Goal: Communication & Community: Answer question/provide support

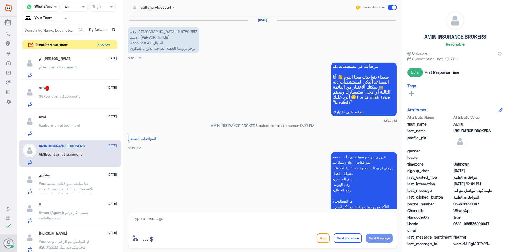
scroll to position [357, 0]
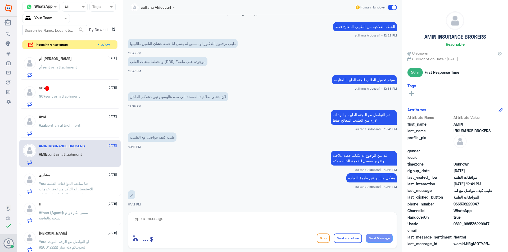
click at [81, 96] on div "G67 sent an attachment" at bounding box center [78, 101] width 78 height 12
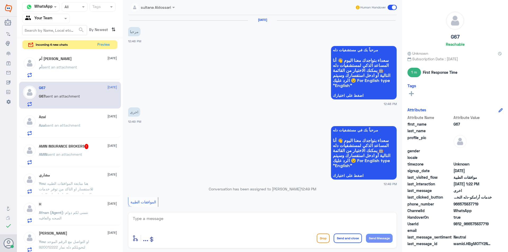
scroll to position [267, 0]
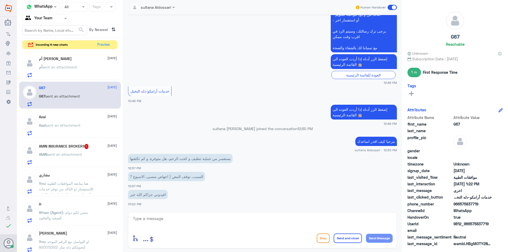
click at [190, 215] on div "enter flow name ... Drop Send and close Send Message" at bounding box center [262, 230] width 269 height 36
click at [177, 217] on textarea at bounding box center [262, 221] width 260 height 13
type textarea "d"
type textarea "يرجى التواصل مع الرقم الموحد لتحويلكم مكتب الدخول الخاص في النساء والولاده لمسا…"
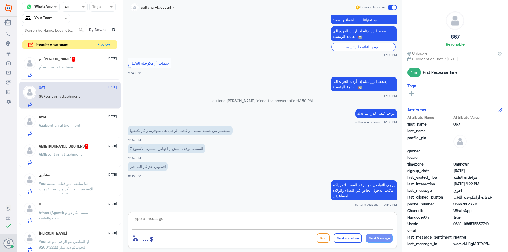
click at [291, 222] on textarea at bounding box center [262, 221] width 260 height 13
type textarea "هنا فقط متابعة الموافقات الطبيه"
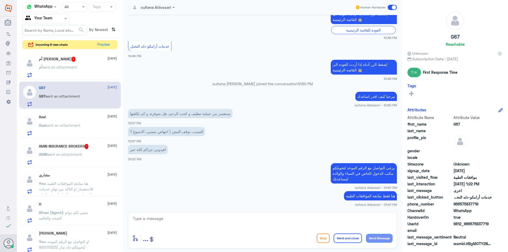
click at [72, 150] on div "AMIN INSURANCE BROKERS 1 [DATE] AMIN sent an attachment" at bounding box center [78, 154] width 78 height 21
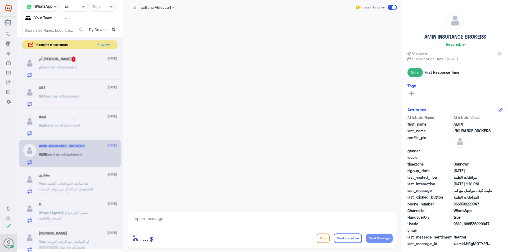
scroll to position [322, 0]
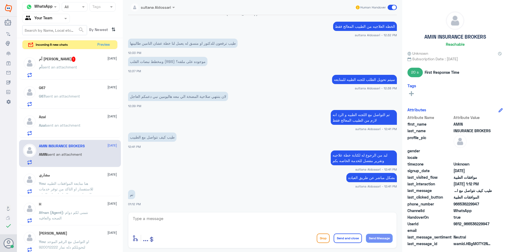
click at [66, 62] on div "أم [PERSON_NAME] 1 [DATE] أم sent an attachment" at bounding box center [78, 67] width 78 height 21
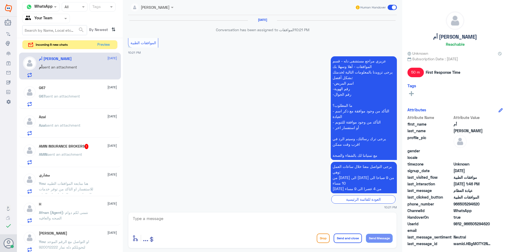
scroll to position [438, 0]
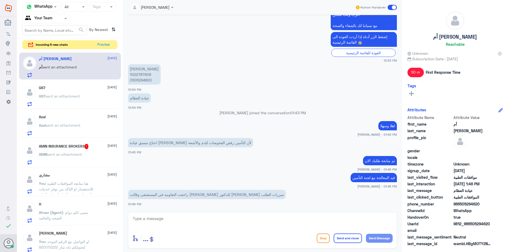
click at [173, 217] on textarea at bounding box center [262, 221] width 260 height 13
type textarea "ي"
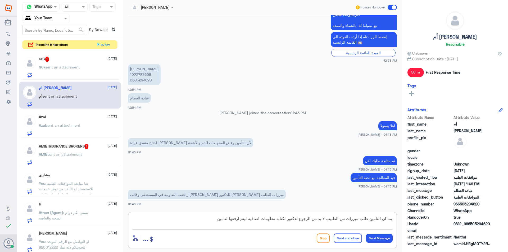
type textarea "بما ان التامين طلب مبررات من الطبيب لا بد من الرجوع لدكتور لكتابة معلومات اضافي…"
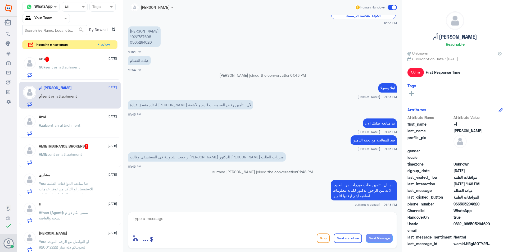
scroll to position [465, 0]
click at [73, 63] on div "G67 1 [DATE] G67 sent an attachment" at bounding box center [78, 67] width 78 height 21
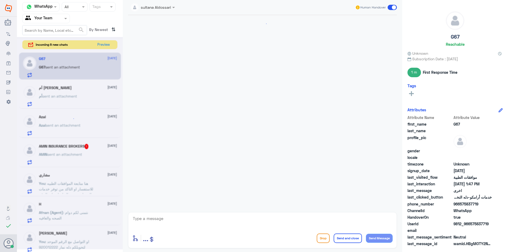
scroll to position [330, 0]
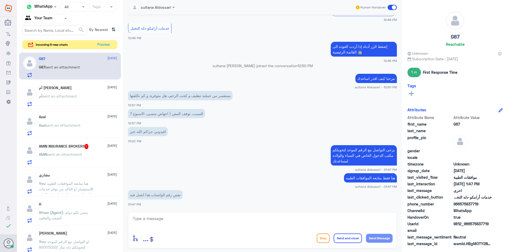
click at [163, 214] on div "enter flow name ... Drop Send and close Send Message" at bounding box center [262, 230] width 269 height 36
click at [163, 218] on textarea at bounding box center [262, 221] width 260 height 13
type textarea "920012222"
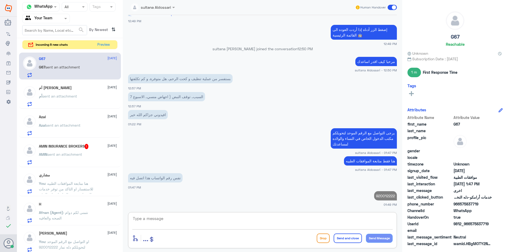
click at [275, 216] on textarea at bounding box center [262, 221] width 260 height 13
click at [107, 43] on button "Preview" at bounding box center [103, 44] width 16 height 8
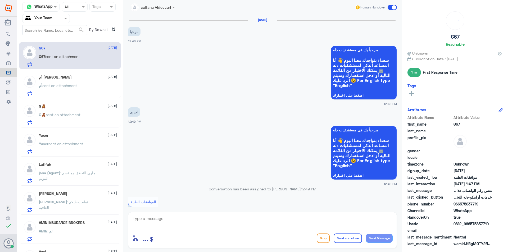
scroll to position [347, 0]
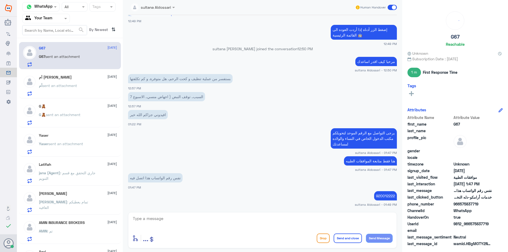
click at [84, 84] on div "أم sent an attachment" at bounding box center [78, 90] width 78 height 12
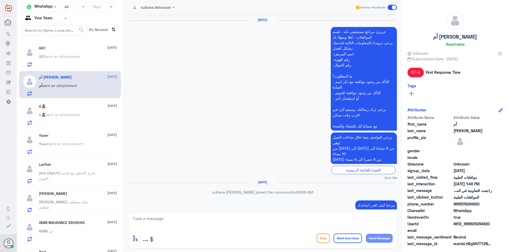
scroll to position [446, 0]
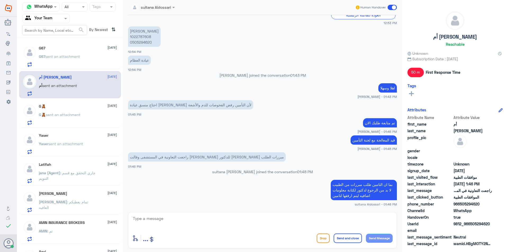
click at [80, 112] on span "sent an attachment" at bounding box center [63, 114] width 35 height 4
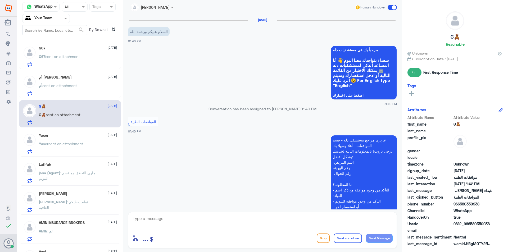
scroll to position [126, 0]
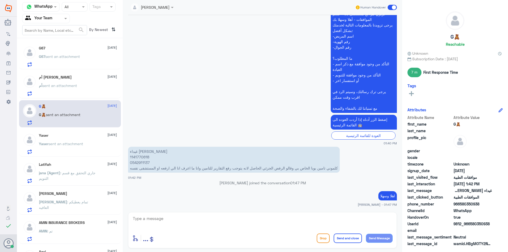
click at [72, 138] on div "Yaser [DATE][PERSON_NAME] sent an attachment" at bounding box center [78, 143] width 78 height 21
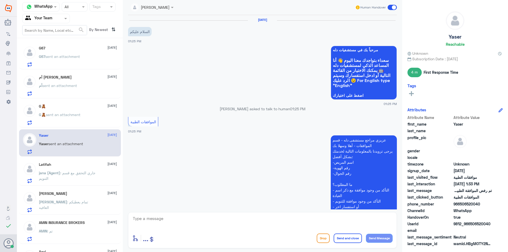
scroll to position [167, 0]
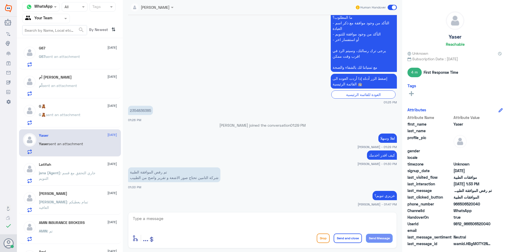
click at [67, 175] on p "jana (Agent) : جاري التحقق مع قسم التنويم" at bounding box center [69, 176] width 60 height 13
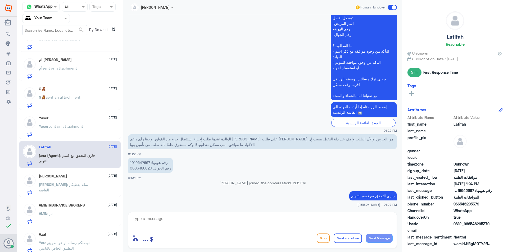
scroll to position [26, 0]
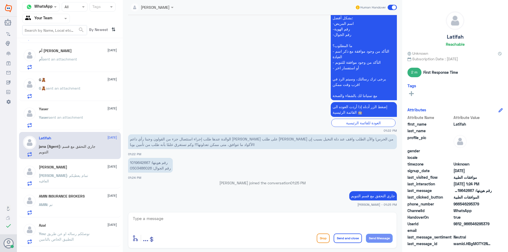
click at [71, 180] on p "[PERSON_NAME] : تمام يعطيكم العافيه" at bounding box center [69, 179] width 60 height 13
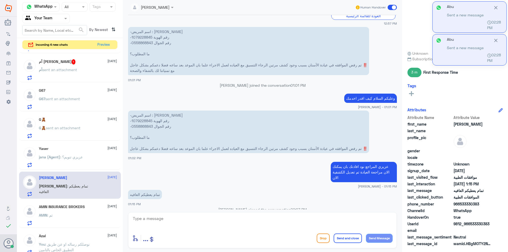
scroll to position [256, 0]
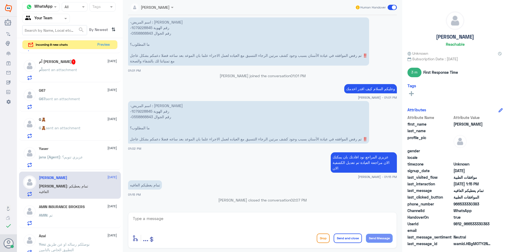
click at [76, 96] on p "G67 sent an attachment" at bounding box center [59, 102] width 41 height 13
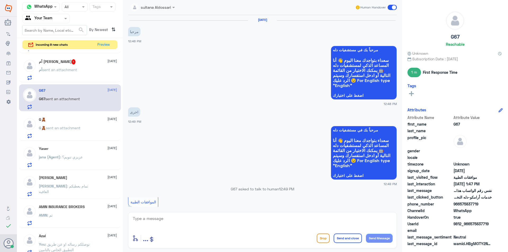
scroll to position [347, 0]
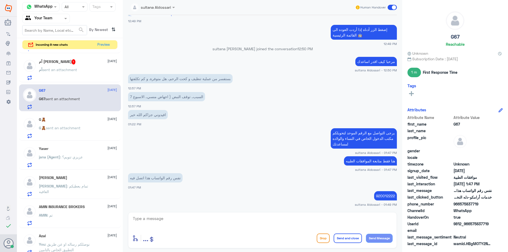
click at [72, 125] on p "G🧸 sent an attachment" at bounding box center [60, 131] width 42 height 13
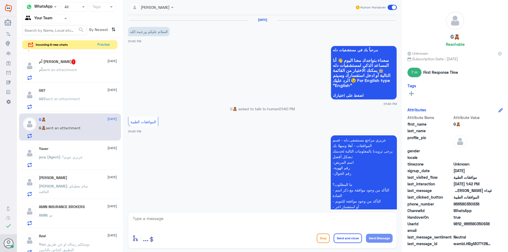
scroll to position [126, 0]
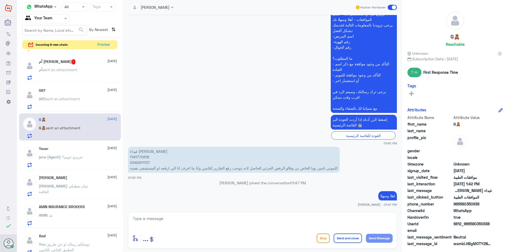
click at [62, 71] on span "sent an attachment" at bounding box center [59, 69] width 35 height 4
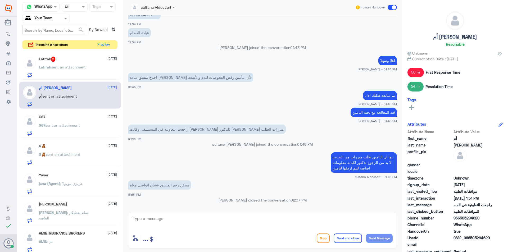
click at [79, 67] on span "sent an attachment" at bounding box center [68, 67] width 35 height 4
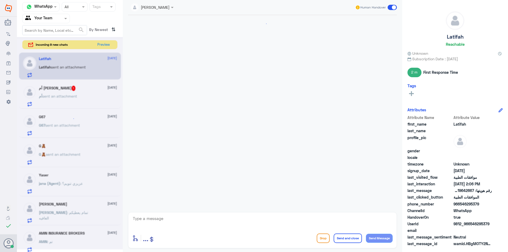
scroll to position [261, 0]
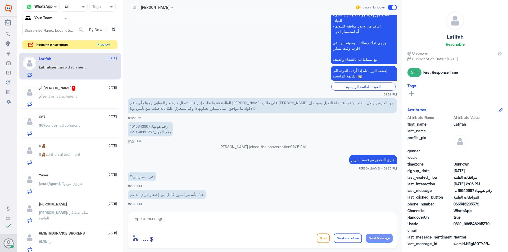
click at [76, 94] on span "sent an attachment" at bounding box center [59, 96] width 35 height 4
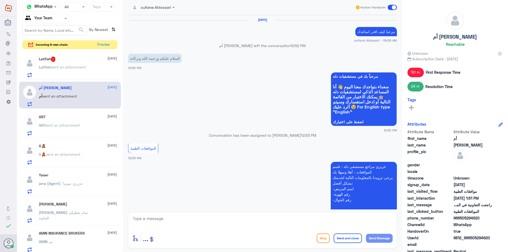
scroll to position [301, 0]
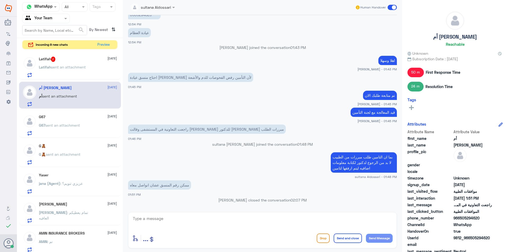
click at [289, 221] on textarea at bounding box center [262, 221] width 260 height 13
type textarea "g"
click at [375, 219] on textarea "اعتذر منك غير متوفر لدينا" at bounding box center [262, 221] width 260 height 13
type textarea "اعتذر منك رقم المنسق غير متوفر لدينا"
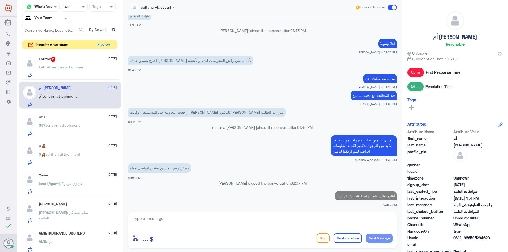
click at [64, 53] on div "Latifah 2 [DATE][PERSON_NAME] sent an attachment" at bounding box center [70, 66] width 102 height 27
click at [65, 53] on div "Latifah 2 [DATE][PERSON_NAME] sent an attachment" at bounding box center [70, 66] width 102 height 27
click at [65, 56] on div "Latifah 2 [DATE][PERSON_NAME] sent an attachment" at bounding box center [70, 66] width 102 height 27
click at [65, 61] on div "Latifah 2 [DATE]" at bounding box center [78, 59] width 78 height 5
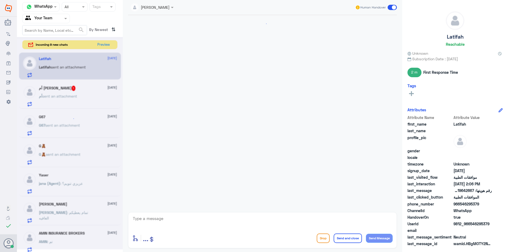
scroll to position [261, 0]
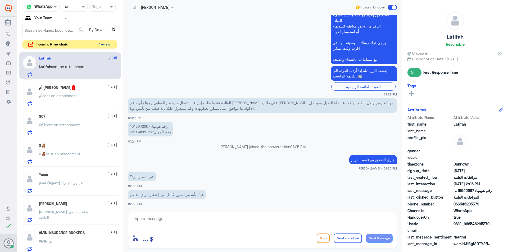
click at [101, 45] on button "Preview" at bounding box center [103, 44] width 16 height 8
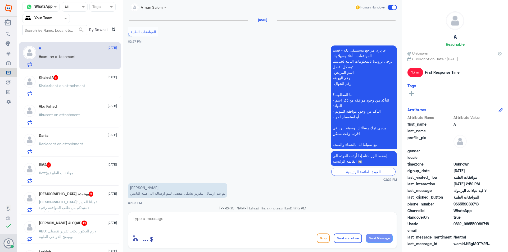
scroll to position [468, 0]
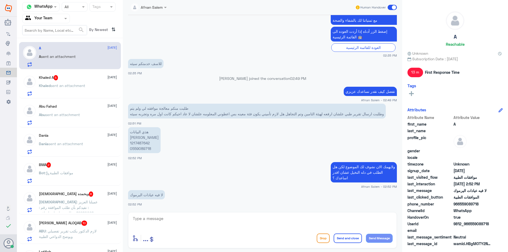
click at [314, 218] on textarea at bounding box center [262, 221] width 260 height 13
type textarea "اعتذر منك هنا فقط موافقات دله النخيل"
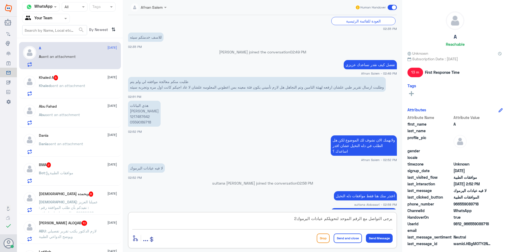
scroll to position [508, 0]
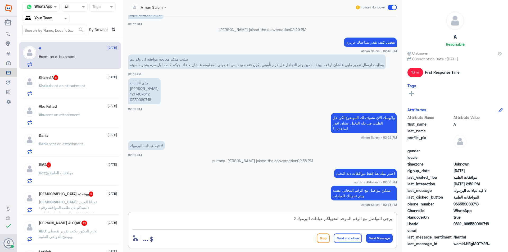
type textarea "يرجى التواصل مع الرقم الموحد لتحويلكم عيادات اليرموك"
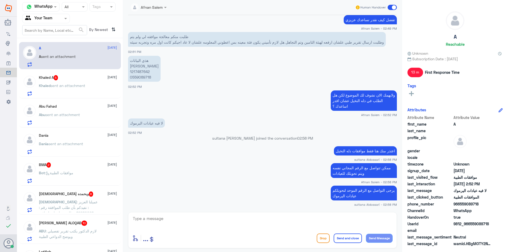
click at [69, 109] on div "Abu Fahad [DATE][PERSON_NAME] sent an attachment" at bounding box center [78, 114] width 78 height 21
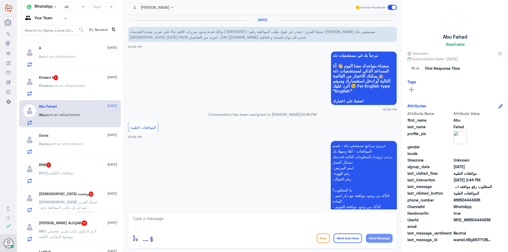
scroll to position [141, 0]
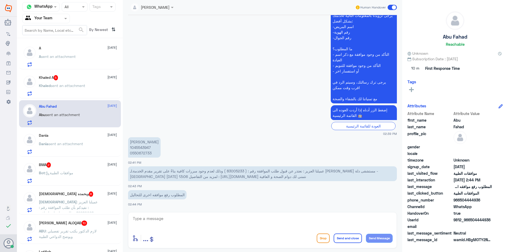
click at [146, 148] on p "[PERSON_NAME] 1045543947 0550672733" at bounding box center [144, 147] width 33 height 20
click at [233, 171] on span "عميلنا العزيز : نعتذر عن قبول طلب الموافقة رقم : ( 83005233 ) وذلك لعدم وجود مب…" at bounding box center [254, 174] width 248 height 10
copy span "83005233"
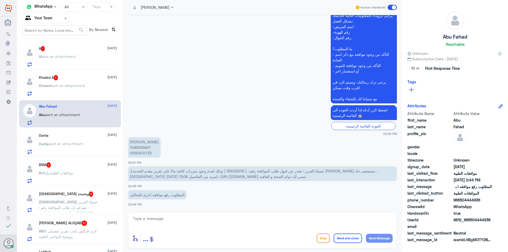
click at [229, 222] on textarea at bounding box center [262, 221] width 260 height 13
type textarea "j"
type textarea "تمت متابعة الطلب قيد الاجراء لدى التامين"
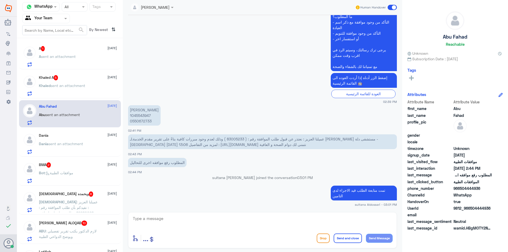
click at [76, 146] on span "sent an attachment" at bounding box center [65, 144] width 35 height 4
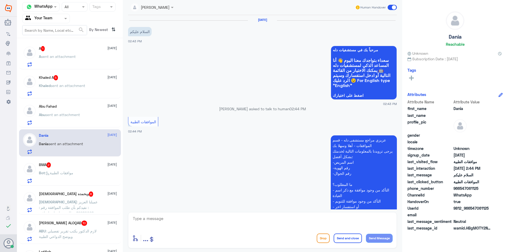
scroll to position [65, 0]
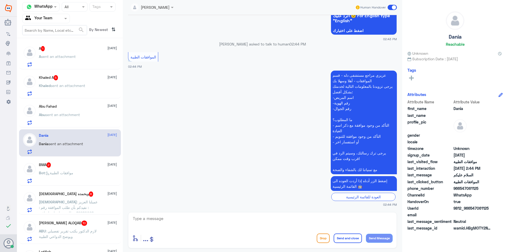
click at [222, 221] on textarea at bounding box center [262, 221] width 260 height 13
type textarea "مرحبا كيف اقدر اساعدك"
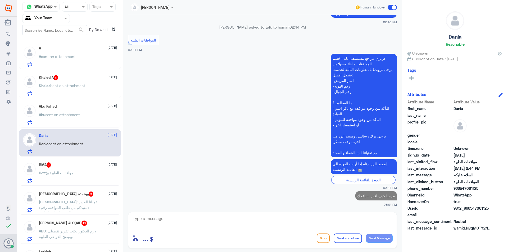
click at [70, 170] on div "BMA 2 [DATE] Bot : موافقات الطبية" at bounding box center [78, 172] width 78 height 21
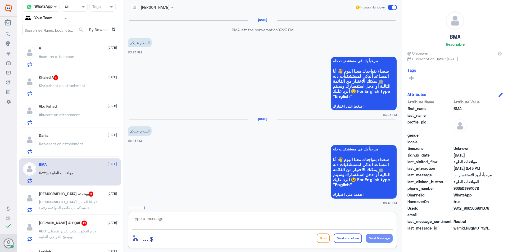
click at [221, 224] on textarea at bounding box center [262, 221] width 260 height 13
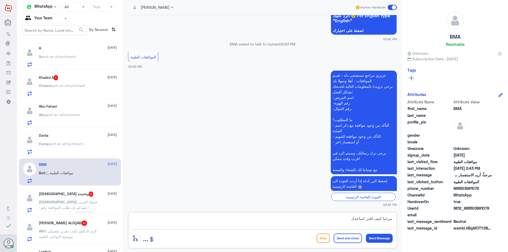
type textarea "مرحبا كيف اقدر اساعدك"
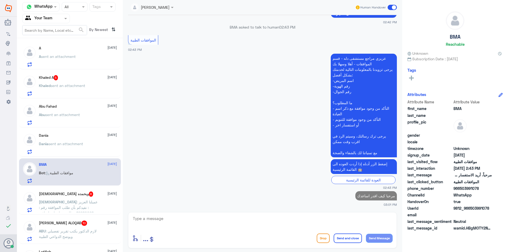
click at [72, 85] on span "sent an attachment" at bounding box center [68, 85] width 35 height 4
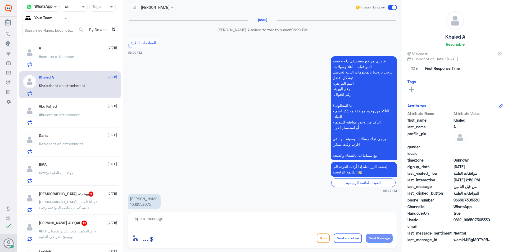
scroll to position [434, 0]
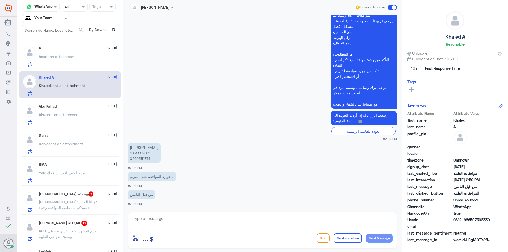
click at [136, 153] on p "[PERSON_NAME] 1032552075 0562551314" at bounding box center [144, 153] width 33 height 20
copy p "1032552075"
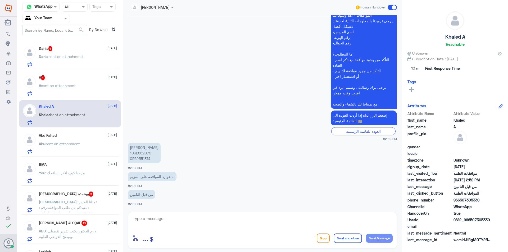
click at [174, 224] on textarea at bounding box center [262, 221] width 260 height 13
type textarea "j"
type textarea "تمت الموافقه"
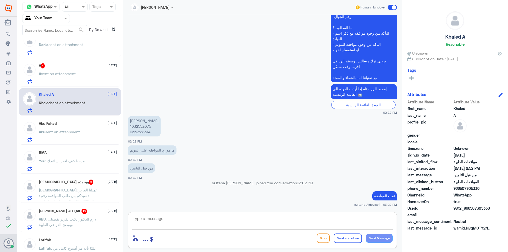
scroll to position [0, 0]
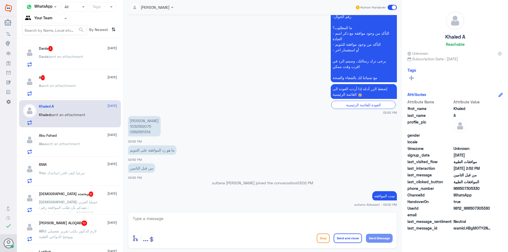
click at [70, 85] on span "sent an attachment" at bounding box center [58, 85] width 35 height 4
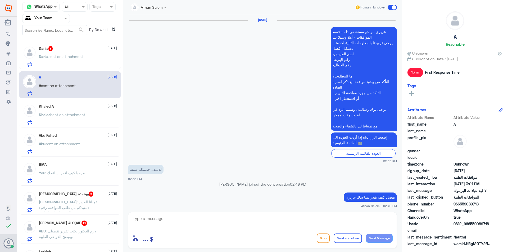
scroll to position [340, 0]
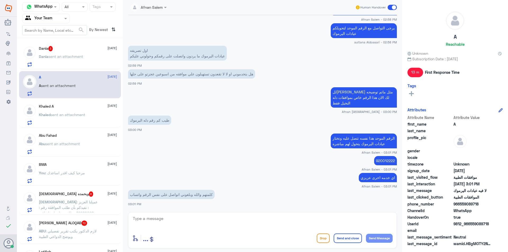
click at [194, 219] on textarea at bounding box center [262, 221] width 260 height 13
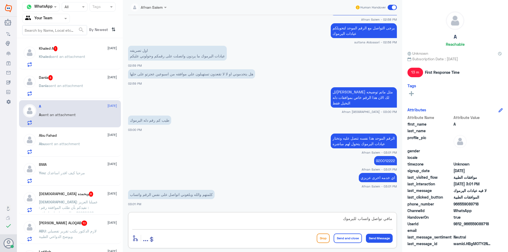
type textarea "مافي تواصل واتساب لليرموك"
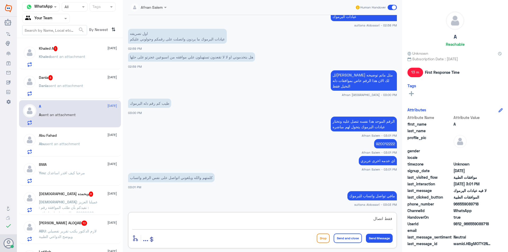
type textarea "فقط اتصال"
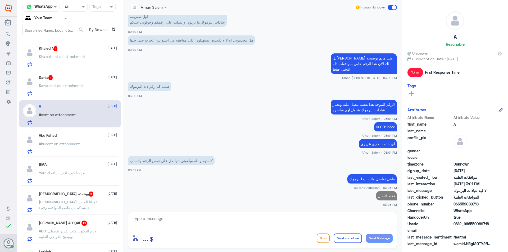
click at [62, 88] on p "[PERSON_NAME] sent an attachment" at bounding box center [61, 89] width 44 height 13
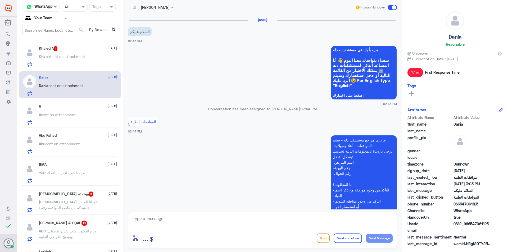
scroll to position [175, 0]
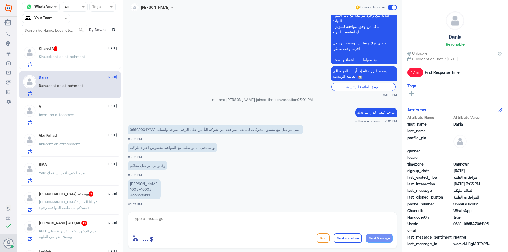
click at [139, 190] on p "[PERSON_NAME] 1003746003 0558686589" at bounding box center [144, 189] width 33 height 20
copy p "1003746003"
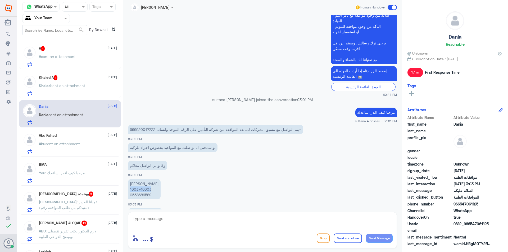
scroll to position [193, 0]
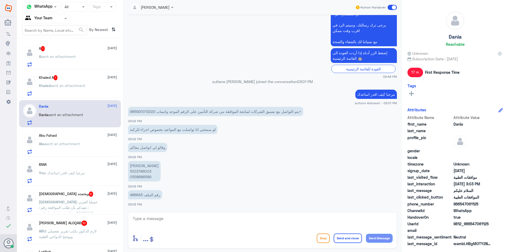
click at [133, 194] on p "رقم الملف 486643" at bounding box center [145, 194] width 34 height 9
copy p "486643"
click at [183, 218] on textarea at bounding box center [262, 221] width 260 height 13
type textarea "u"
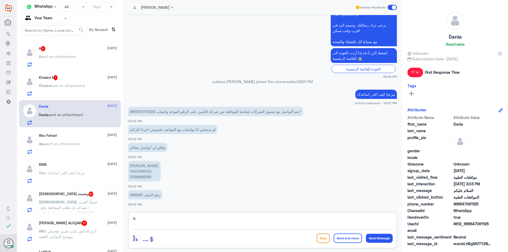
type textarea "i"
type textarea "بخصوص موافقه او موعد ؟؟"
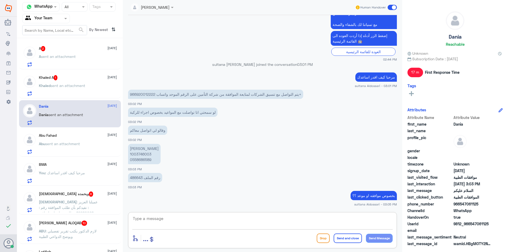
click at [69, 79] on div "Khaled A 1 [DATE]" at bounding box center [78, 77] width 78 height 5
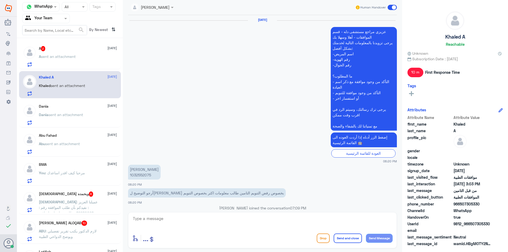
scroll to position [449, 0]
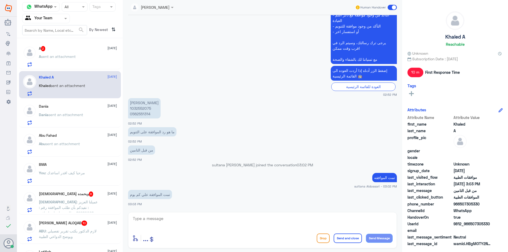
click at [73, 55] on span "sent an attachment" at bounding box center [58, 56] width 35 height 4
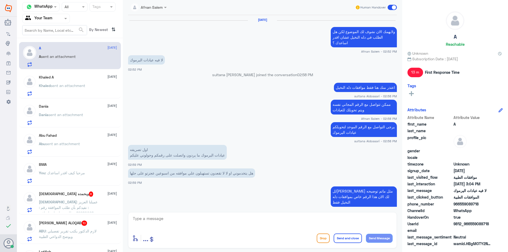
scroll to position [266, 0]
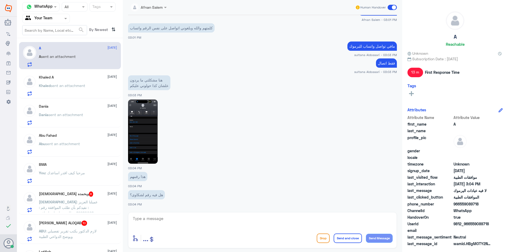
click at [151, 124] on img at bounding box center [143, 131] width 30 height 64
click at [168, 224] on textarea at bounding box center [262, 221] width 260 height 13
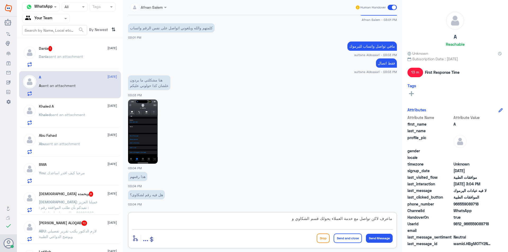
type textarea "ماعرف لاكن تواصل مع خدمة العملاء يحولك قسم الشكاوي"
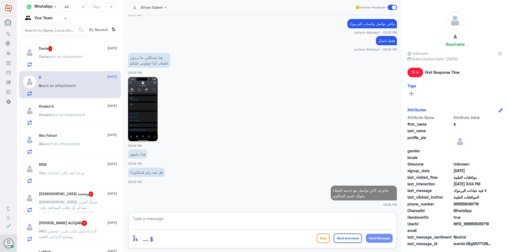
click at [71, 58] on span "sent an attachment" at bounding box center [65, 56] width 35 height 4
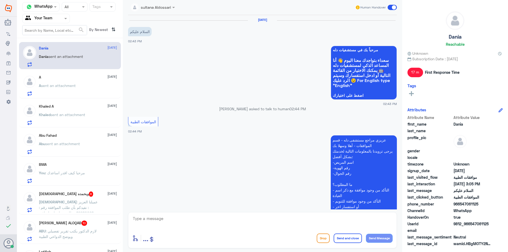
scroll to position [228, 0]
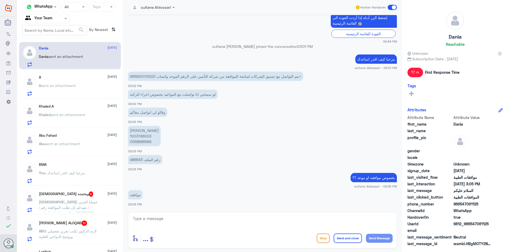
click at [173, 218] on textarea at bounding box center [262, 221] width 260 height 13
type textarea "زودني برقم الطلب"
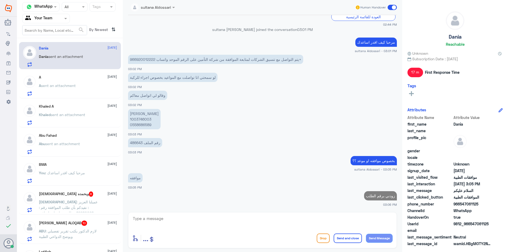
click at [72, 79] on div "A [DATE]" at bounding box center [78, 77] width 78 height 4
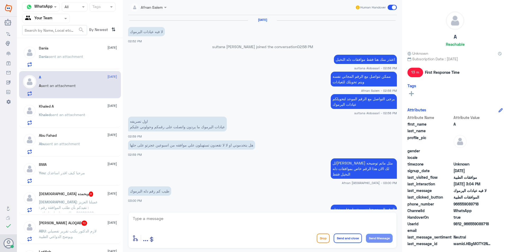
scroll to position [260, 0]
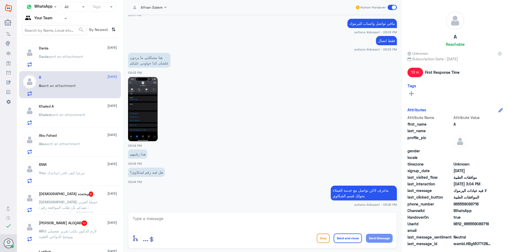
click at [79, 113] on span "sent an attachment" at bounding box center [68, 114] width 35 height 4
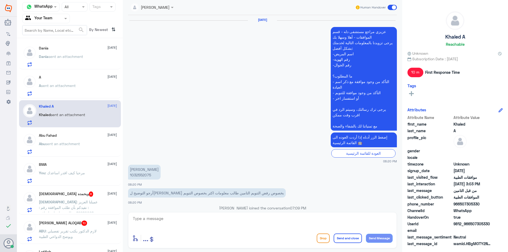
scroll to position [449, 0]
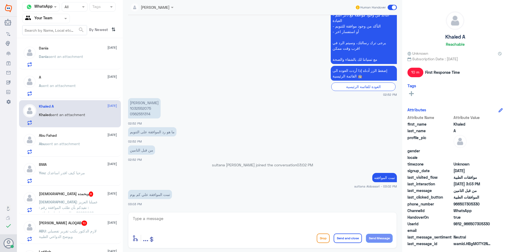
click at [79, 143] on span "sent an attachment" at bounding box center [62, 144] width 35 height 4
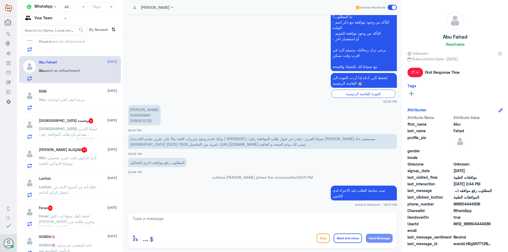
scroll to position [79, 0]
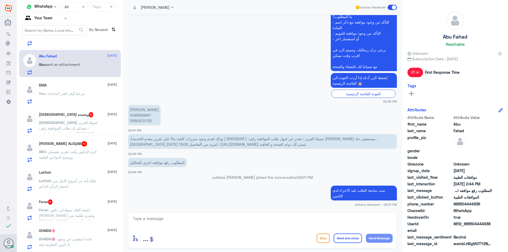
click at [71, 92] on span ": مرحبا كيف اقدر اساعدك" at bounding box center [65, 93] width 40 height 4
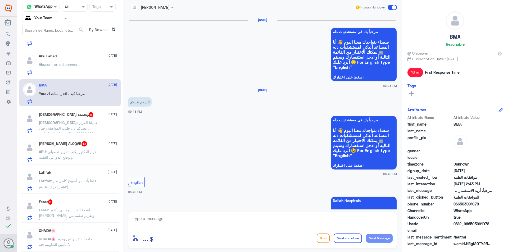
scroll to position [502, 0]
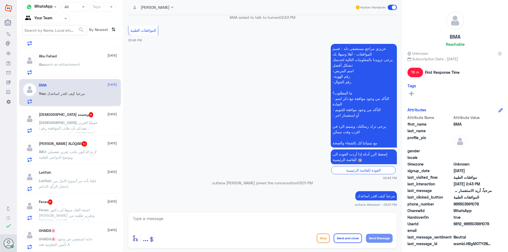
click at [61, 124] on span ": عميلنا العزيز : نفيدكم بأن طلب الموافقة رقم : 82980098 يتطلب معلومات إضافية م…" at bounding box center [69, 141] width 60 height 43
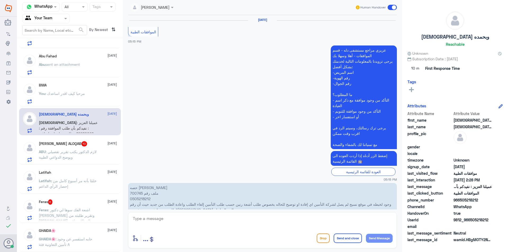
scroll to position [501, 0]
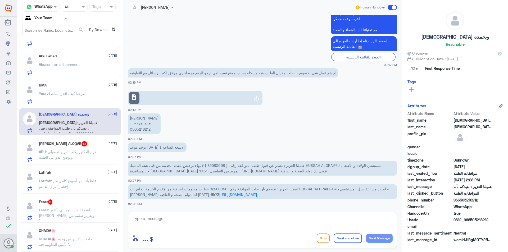
click at [254, 99] on icon at bounding box center [256, 98] width 6 height 6
click at [219, 166] on span "عميلنا العزيز : نعتذر عن قبول طلب الموافقة رقم : ( 82980098 ) لإنتهاء ترخيص مقد…" at bounding box center [256, 168] width 252 height 10
copy span "82980098"
click at [185, 216] on textarea at bounding box center [262, 221] width 260 height 13
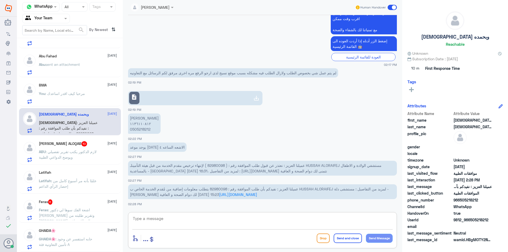
click at [251, 95] on div at bounding box center [256, 98] width 10 height 11
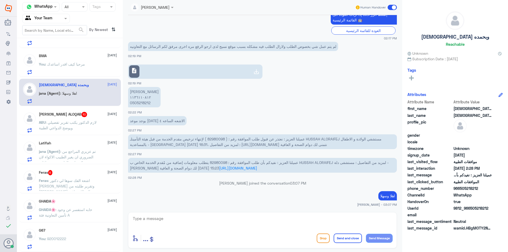
scroll to position [106, 0]
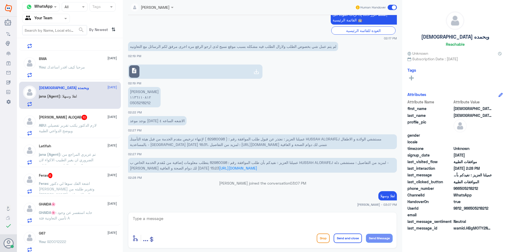
click at [84, 128] on p "ABU : لازم الدكتور يكتب تقرير تفصيلي ويوضح الدواعي الطبية" at bounding box center [69, 128] width 60 height 13
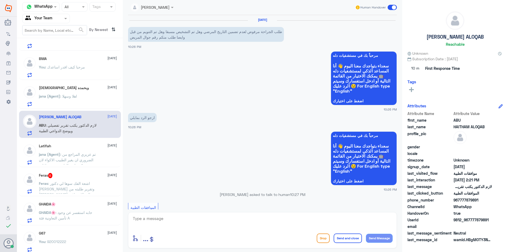
scroll to position [567, 0]
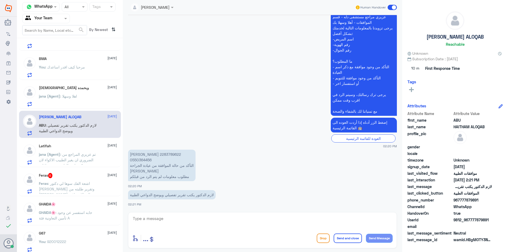
click at [139, 155] on p "[PERSON_NAME] 2283789622 0550364456 التأكد من حالة الموافقة من عيادة الجراحة [P…" at bounding box center [161, 165] width 67 height 31
copy p "2283789622"
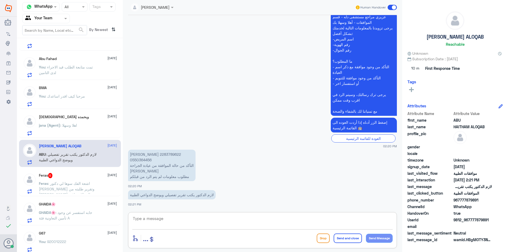
click at [154, 223] on textarea at bounding box center [262, 221] width 260 height 13
type textarea "l"
type textarea "من فضلك زودني رقم الطلب"
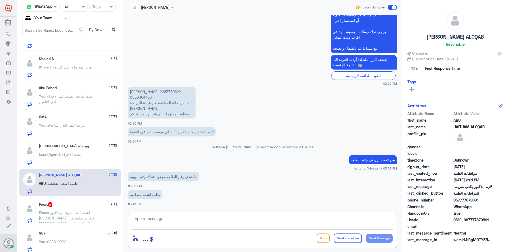
scroll to position [159, 0]
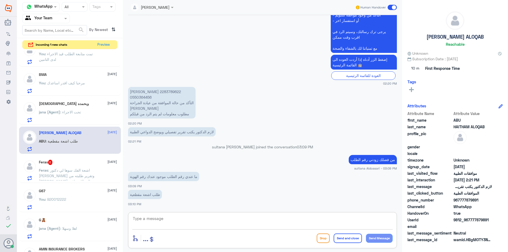
click at [178, 222] on textarea at bounding box center [262, 221] width 260 height 13
type textarea "j"
type textarea "تمت متابعة طلبكم قيد الاجراء"
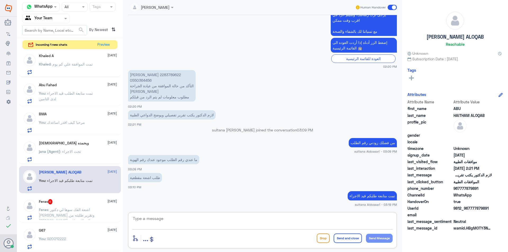
scroll to position [132, 0]
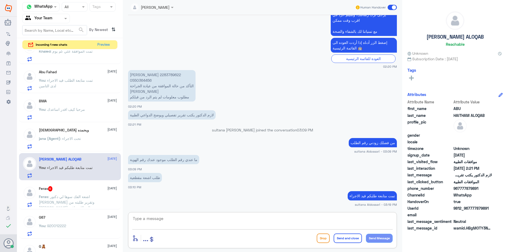
click at [143, 74] on p "[PERSON_NAME] 2283789622 0550364456 التأكد من حالة الموافقة من عيادة الجراحة [P…" at bounding box center [161, 85] width 67 height 31
copy p "2283789622"
click at [71, 194] on span ": اشعة الفك سوها لي دكتور [PERSON_NAME] وتقرير طلبته من [PERSON_NAME] والى الان…" at bounding box center [67, 204] width 56 height 21
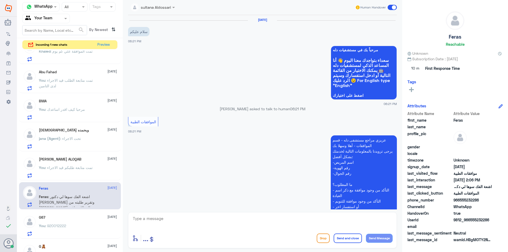
scroll to position [533, 0]
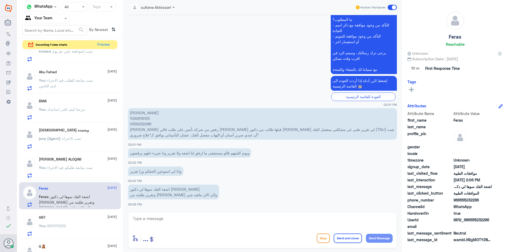
click at [136, 119] on p "[PERSON_NAME] 1092616125 0555232286 [PERSON_NAME] رفض من شركة تأمين على طلب قال…" at bounding box center [262, 123] width 269 height 31
copy p "1092616125"
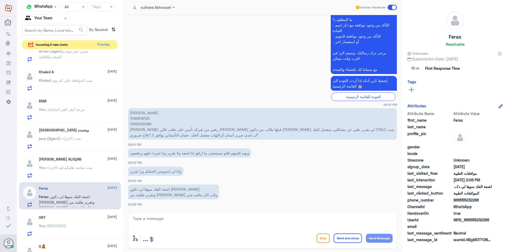
click at [177, 228] on div at bounding box center [262, 222] width 260 height 14
click at [178, 222] on textarea at bounding box center [262, 221] width 260 height 13
type textarea "j"
click at [326, 216] on textarea "تم متابعة الطلب وارفاق تقرير" at bounding box center [262, 221] width 260 height 13
type textarea "ت"
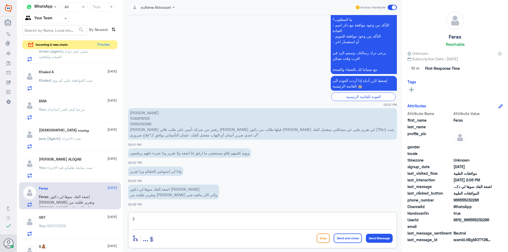
type textarea "j"
type textarea "تمت متابعة الطلب وارفاق تقرير الاشعه وتقرير العياده"
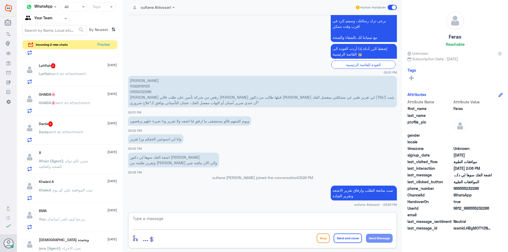
scroll to position [0, 0]
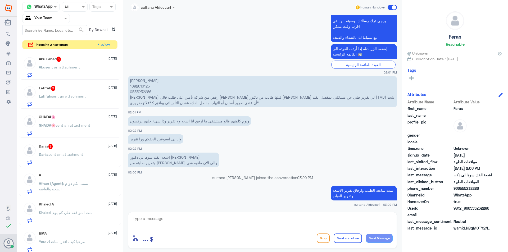
click at [69, 147] on div "Dania 3 [DATE]" at bounding box center [78, 146] width 78 height 5
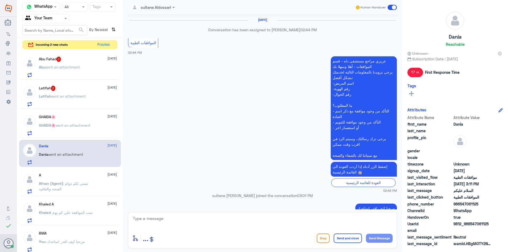
scroll to position [275, 0]
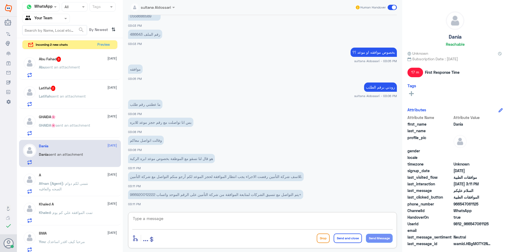
click at [227, 222] on textarea at bounding box center [262, 221] width 260 height 13
type textarea "ت"
type textarea "ف"
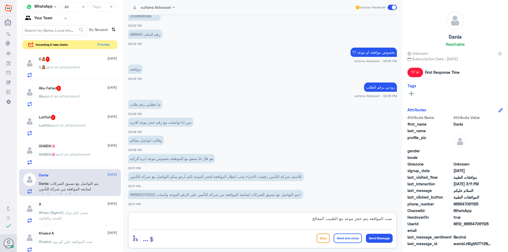
type textarea "تمت الموافقه يتم حجز موعد مع الطبيب المعالج"
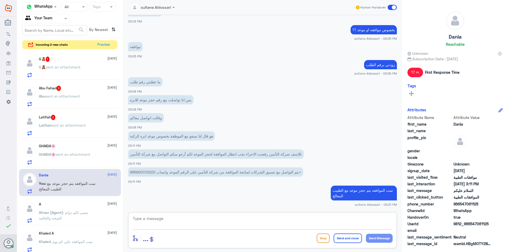
click at [72, 57] on div "G🧸 1 [DATE]" at bounding box center [78, 59] width 78 height 5
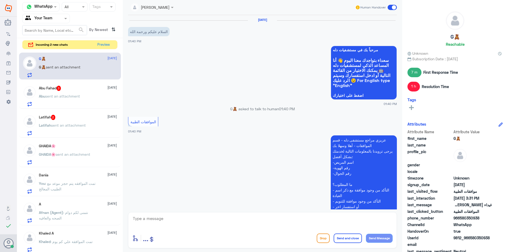
scroll to position [216, 0]
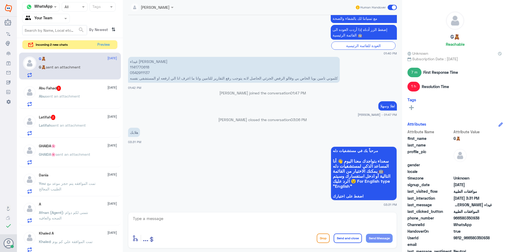
click at [72, 89] on div "Abu Fahad 3 [DATE]" at bounding box center [78, 88] width 78 height 5
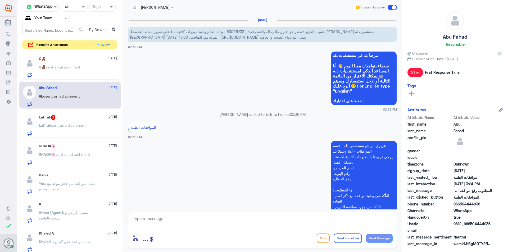
scroll to position [233, 0]
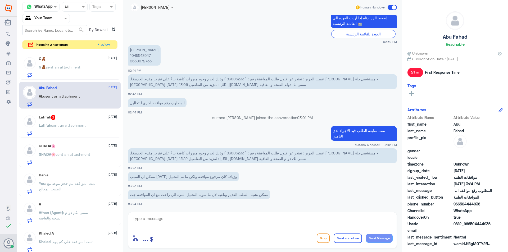
click at [237, 153] on span "عميلنا العزيز : نعتذر عن قبول طلب الموافقة رقم : ( 83005233 ) وذلك لعدم وجود مب…" at bounding box center [254, 156] width 248 height 10
click at [87, 124] on div "[PERSON_NAME] sent an attachment" at bounding box center [78, 130] width 78 height 12
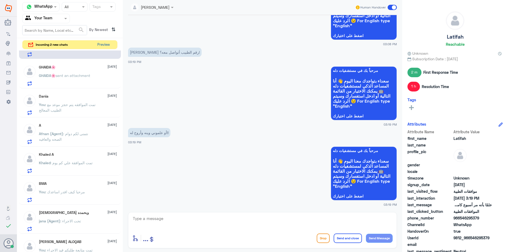
scroll to position [79, 0]
click at [102, 45] on button "Preview" at bounding box center [103, 44] width 16 height 8
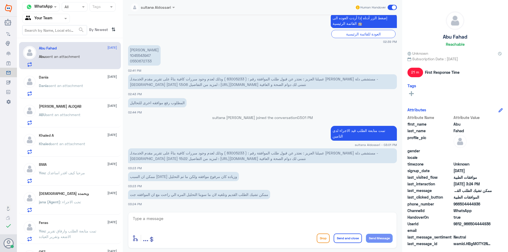
click at [234, 155] on span "عميلنا العزيز : نعتذر عن قبول طلب الموافقة رقم : ( 83005233 ) وذلك لعدم وجود مب…" at bounding box center [254, 156] width 248 height 10
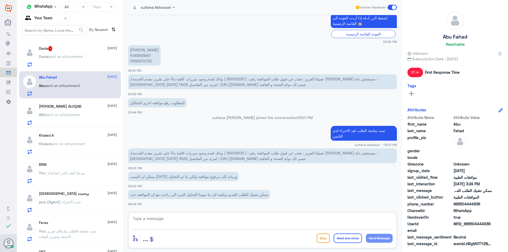
click at [279, 216] on textarea at bounding box center [262, 221] width 260 height 13
click at [278, 218] on textarea at bounding box center [262, 221] width 260 height 13
type textarea "h"
type textarea "ل"
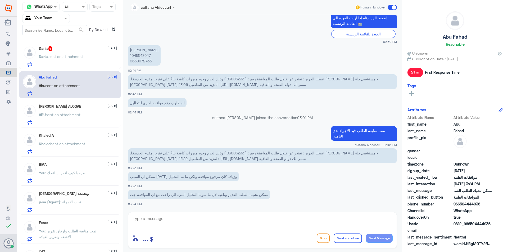
click at [233, 154] on span "عميلنا العزيز : نعتذر عن قبول طلب الموافقة رقم : ( 83005233 ) وذلك لعدم وجود مب…" at bounding box center [254, 156] width 248 height 10
click at [243, 220] on textarea at bounding box center [262, 221] width 260 height 13
click at [78, 53] on div "Dania 1 [DATE][PERSON_NAME] sent an attachment" at bounding box center [78, 56] width 78 height 21
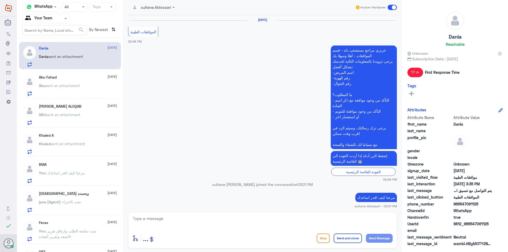
scroll to position [304, 0]
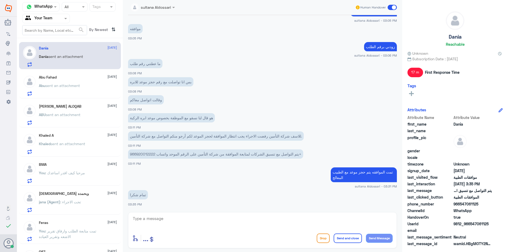
click at [58, 92] on p "Abu sent an attachment" at bounding box center [59, 89] width 41 height 13
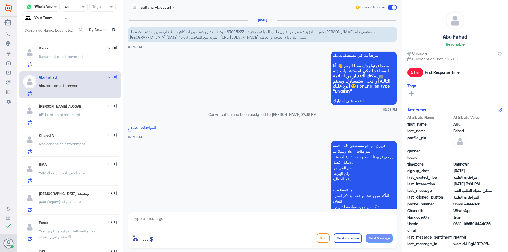
scroll to position [233, 0]
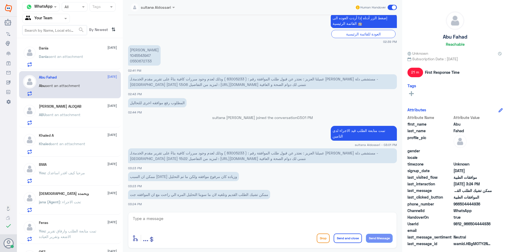
click at [185, 220] on textarea at bounding box center [262, 221] width 260 height 13
type textarea "j"
type textarea "تم ارفاق النتائج السابقة الطلب لازال مرفوض لعدم وجود مبررات طبيه يرجى الرجوع لط…"
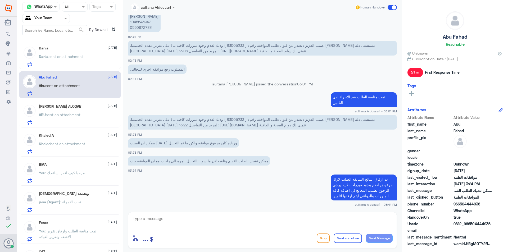
click at [96, 55] on div "[PERSON_NAME] sent an attachment" at bounding box center [78, 61] width 78 height 12
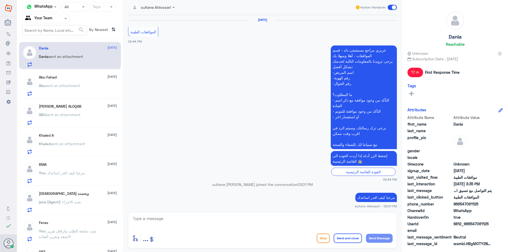
scroll to position [304, 0]
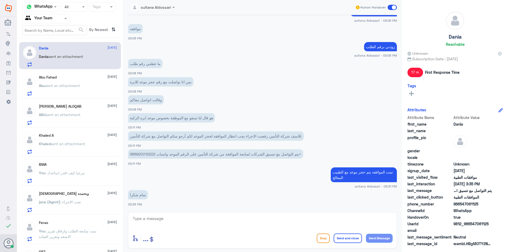
drag, startPoint x: 70, startPoint y: 101, endPoint x: 71, endPoint y: 105, distance: 3.9
click at [70, 103] on div "[PERSON_NAME] ALOQAB [DATE][PERSON_NAME] sent an attachment" at bounding box center [70, 113] width 102 height 27
click at [71, 106] on h5 "[PERSON_NAME] ALOQAB" at bounding box center [60, 106] width 43 height 4
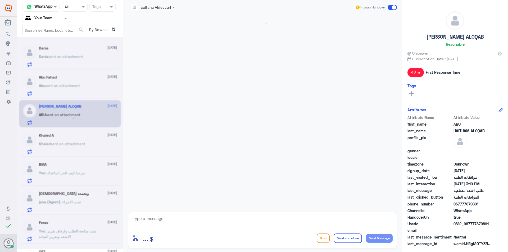
scroll to position [482, 0]
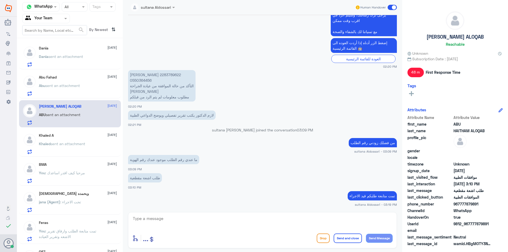
click at [62, 53] on div "Dania [DATE][PERSON_NAME] sent an attachment" at bounding box center [78, 56] width 78 height 21
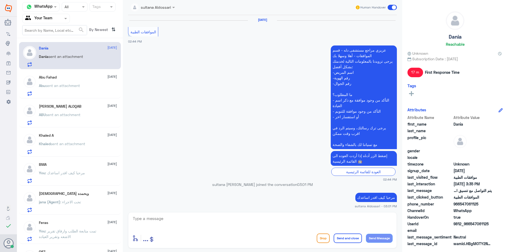
scroll to position [304, 0]
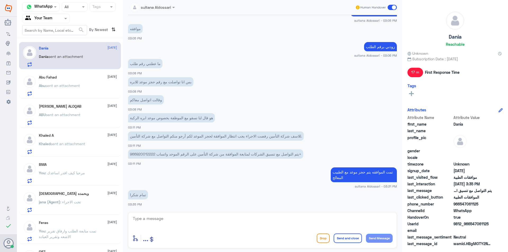
click at [46, 19] on input "text" at bounding box center [39, 18] width 29 height 6
click at [44, 43] on div "Your Inbox" at bounding box center [46, 47] width 48 height 12
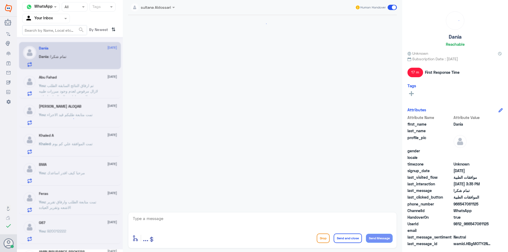
scroll to position [304, 0]
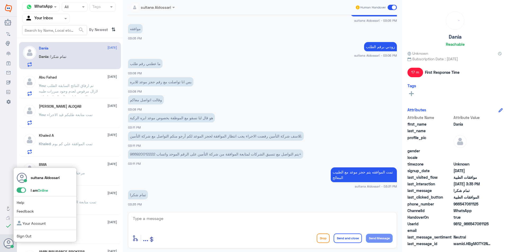
click at [24, 233] on div "sultana Aldossari I am Online Help Feedback Your Account Sign Out" at bounding box center [44, 204] width 63 height 75
click at [27, 235] on link "Sign Out" at bounding box center [24, 236] width 15 height 4
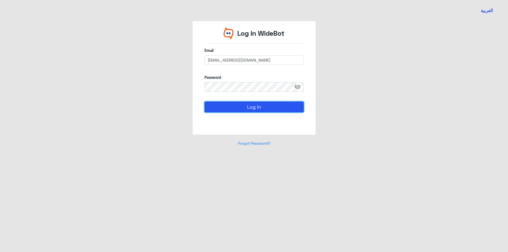
click at [239, 110] on button "Log In" at bounding box center [253, 107] width 99 height 11
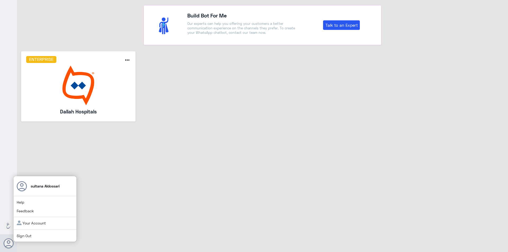
click at [29, 236] on link "Sign Out" at bounding box center [24, 236] width 15 height 4
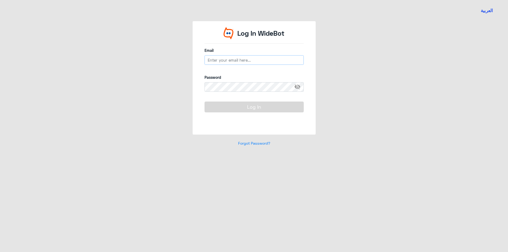
type input "[EMAIL_ADDRESS][DOMAIN_NAME]"
